Goal: Information Seeking & Learning: Learn about a topic

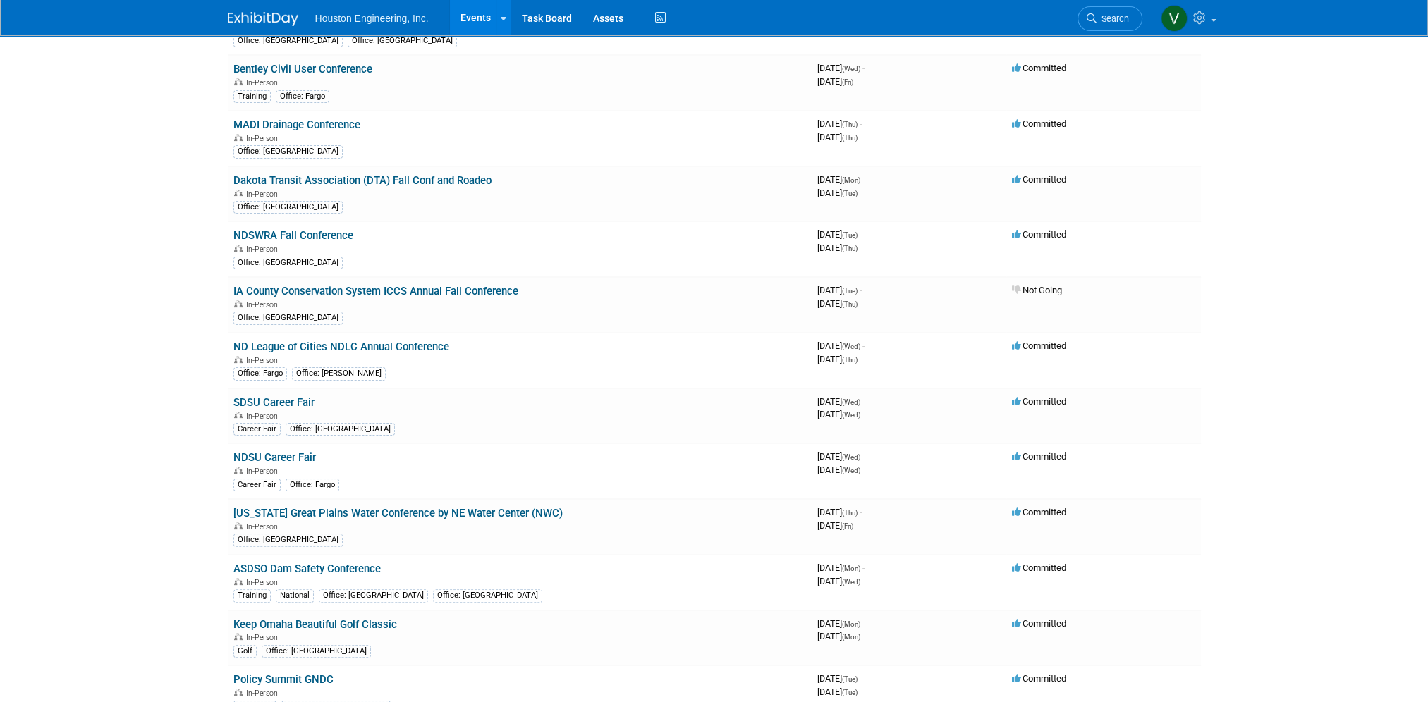
scroll to position [494, 0]
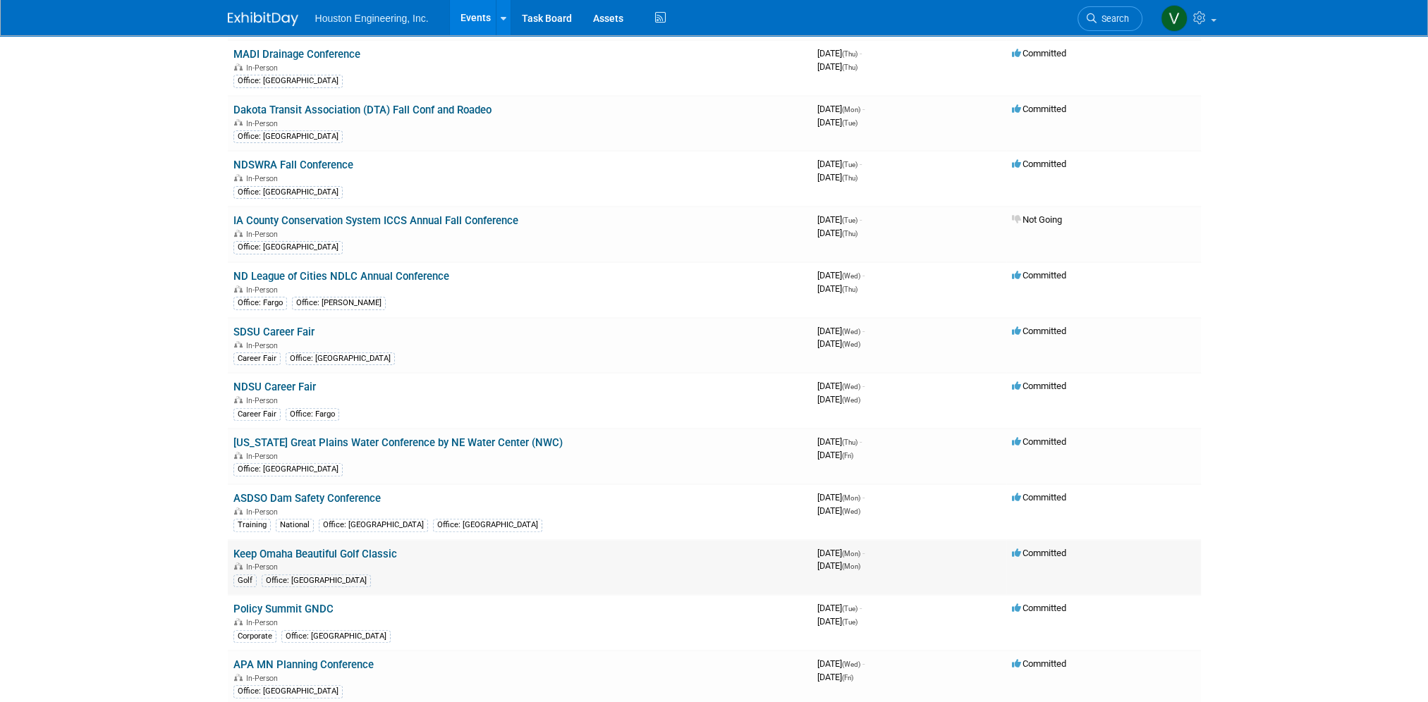
click at [321, 548] on link "Keep Omaha Beautiful Golf Classic" at bounding box center [315, 554] width 164 height 13
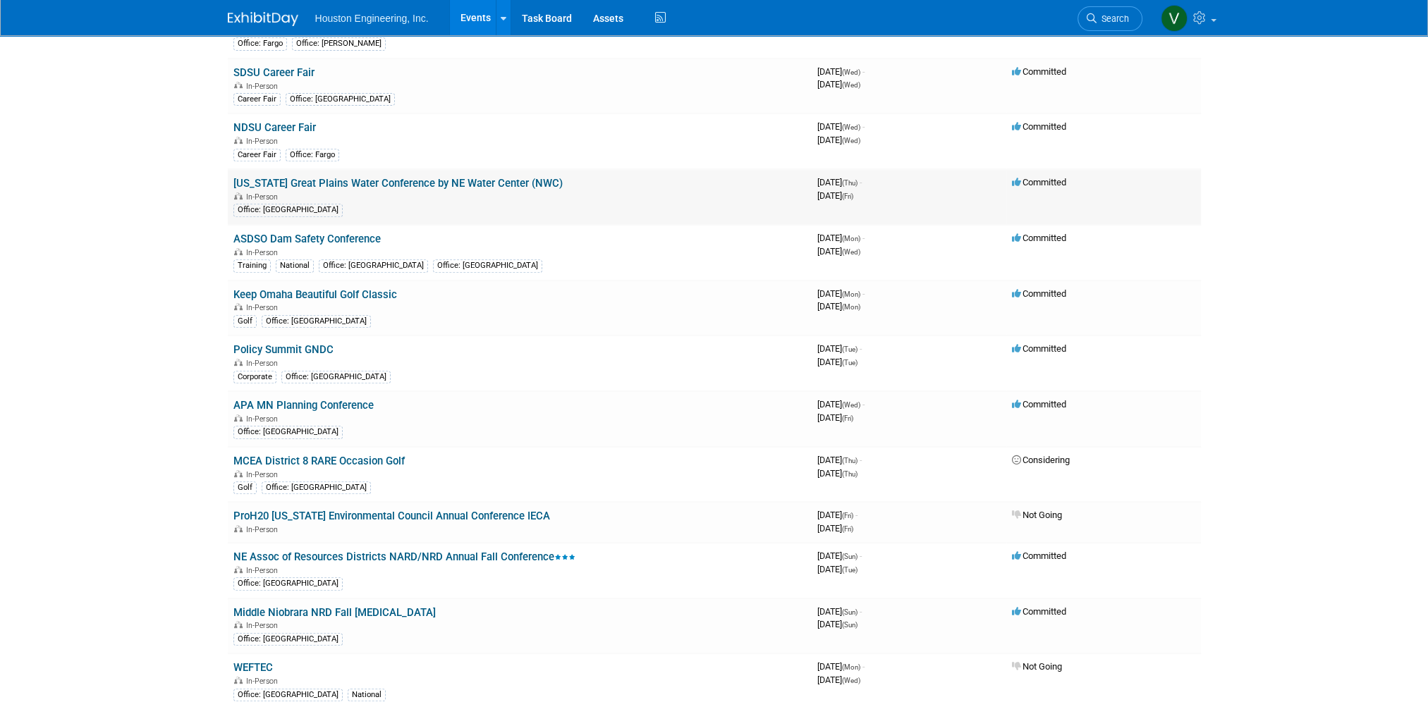
scroll to position [776, 0]
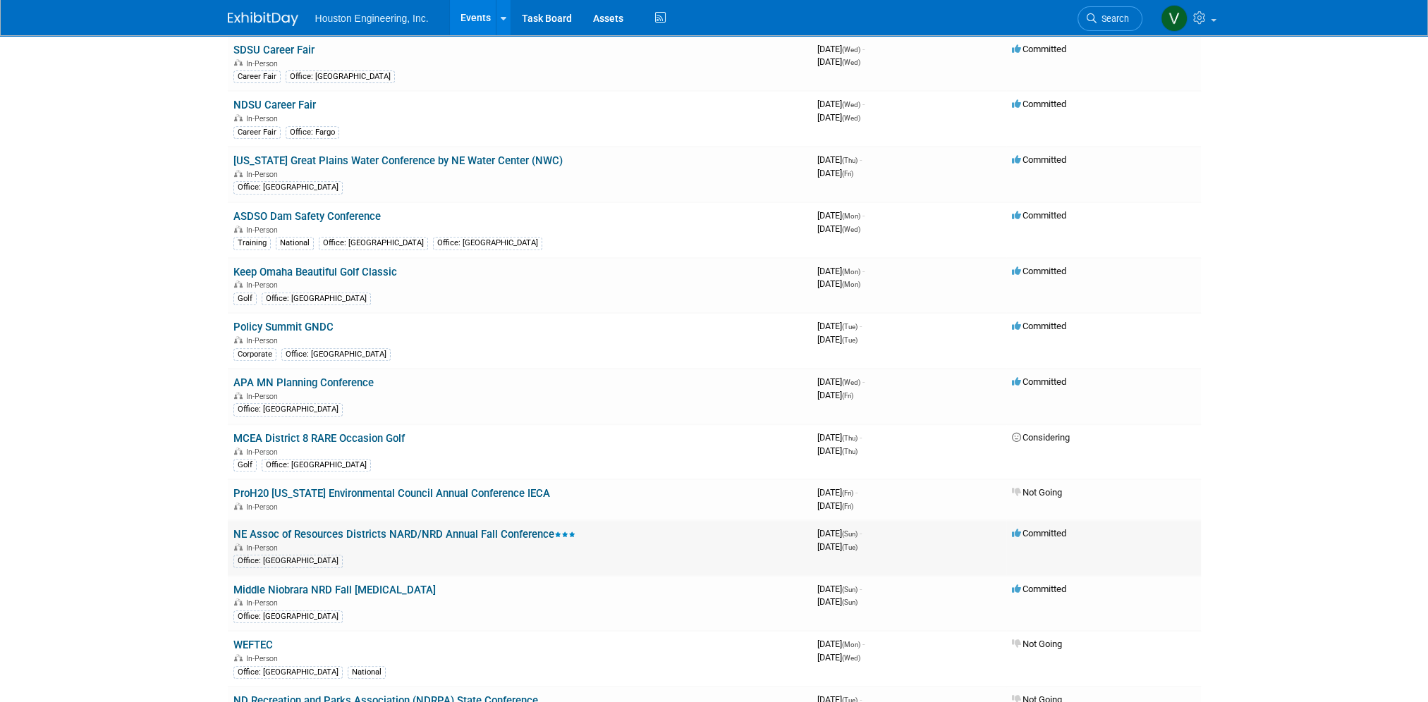
click at [365, 528] on link "NE Assoc of Resources Districts NARD/NRD Annual Fall Conference" at bounding box center [404, 534] width 342 height 13
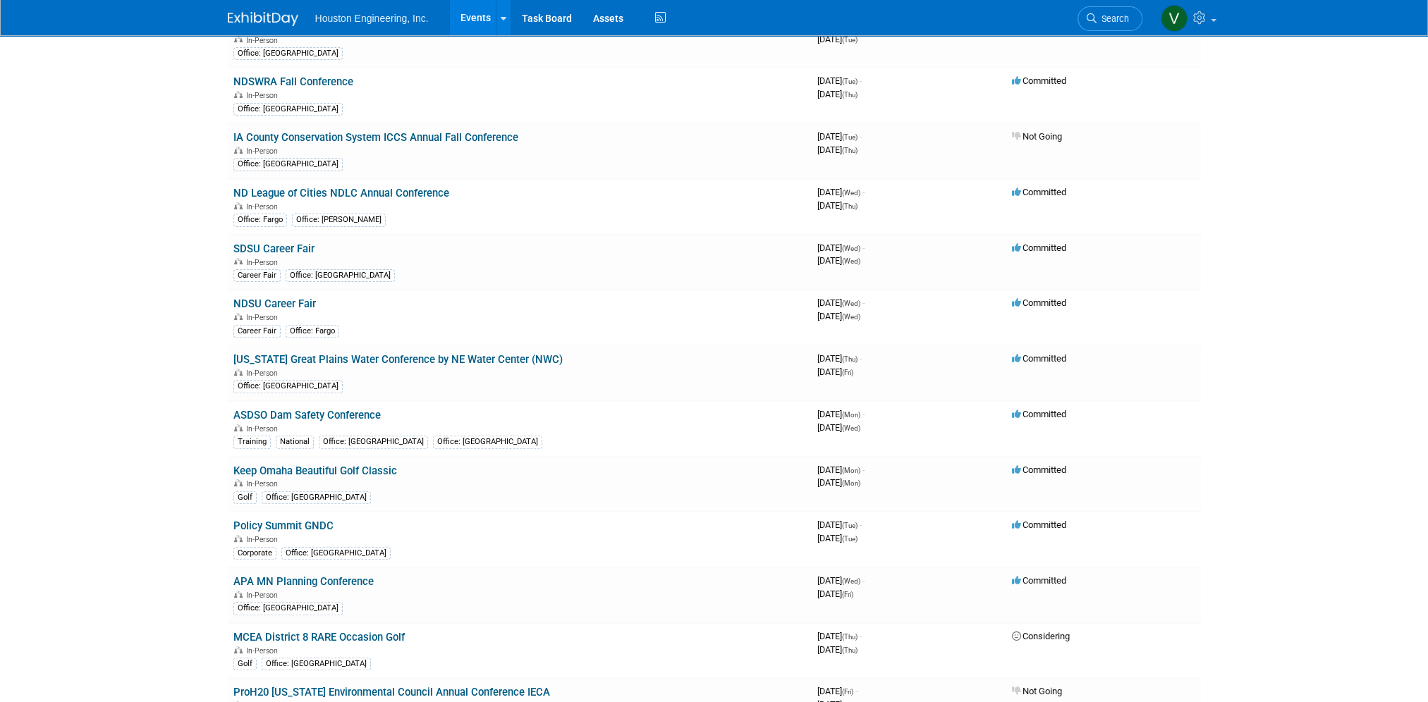
scroll to position [0, 0]
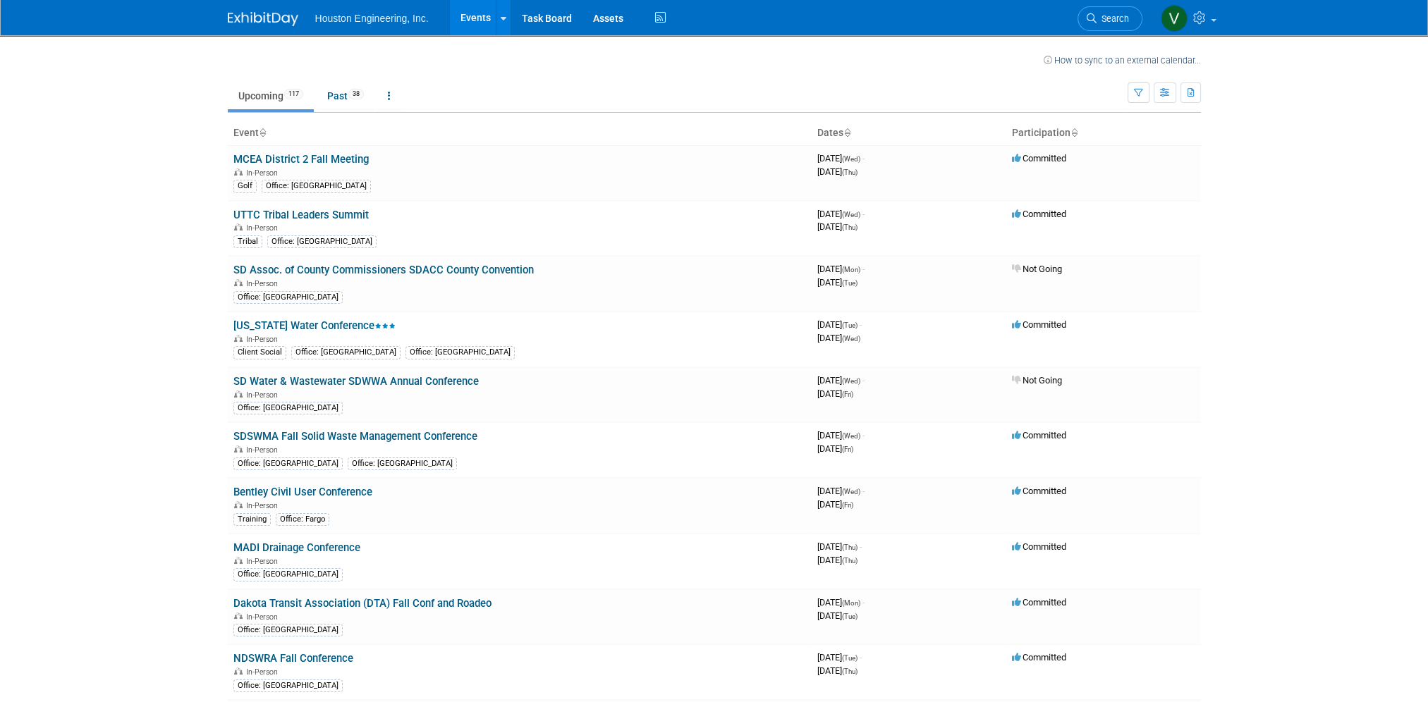
drag, startPoint x: 99, startPoint y: 484, endPoint x: 166, endPoint y: 600, distance: 133.6
click at [99, 484] on body "Houston Engineering, Inc. Events Recently Viewed Events: Eastern SD Water Confe…" at bounding box center [714, 351] width 1428 height 702
